Goal: Task Accomplishment & Management: Use online tool/utility

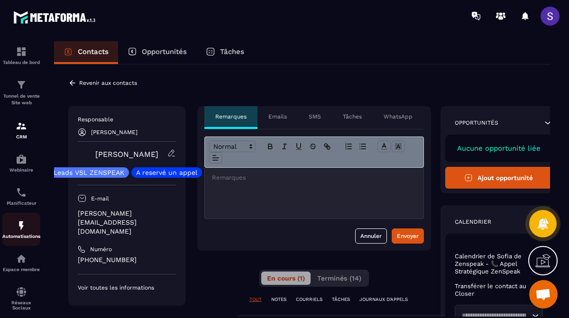
click at [20, 227] on img at bounding box center [21, 225] width 11 height 11
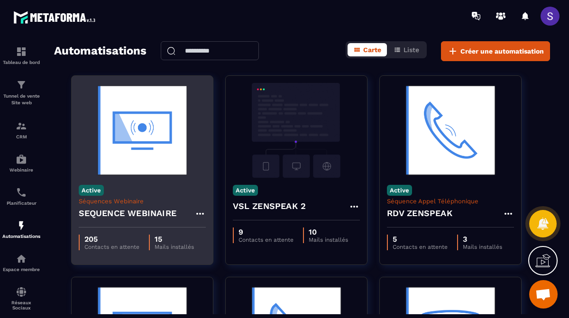
click at [166, 204] on div "Active Séquences Webinaire SEQUENCE WEBINAIRE" at bounding box center [142, 203] width 141 height 50
click at [152, 225] on div "SEQUENCE WEBINAIRE" at bounding box center [142, 216] width 127 height 23
